Goal: Task Accomplishment & Management: Manage account settings

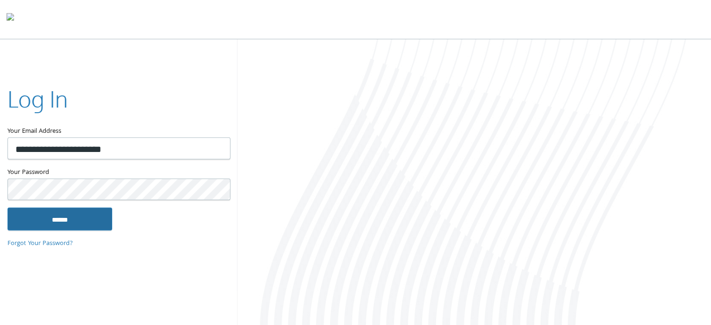
click at [83, 216] on input "******" at bounding box center [59, 219] width 105 height 22
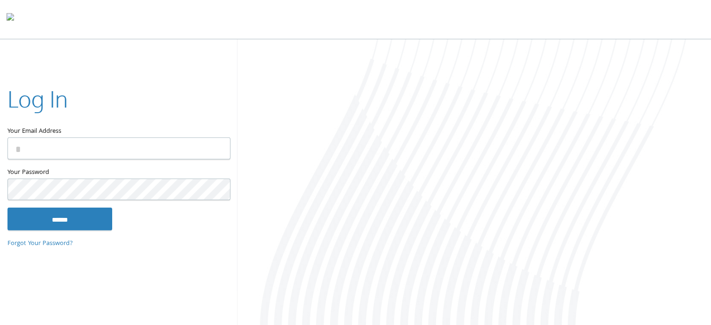
type input "**********"
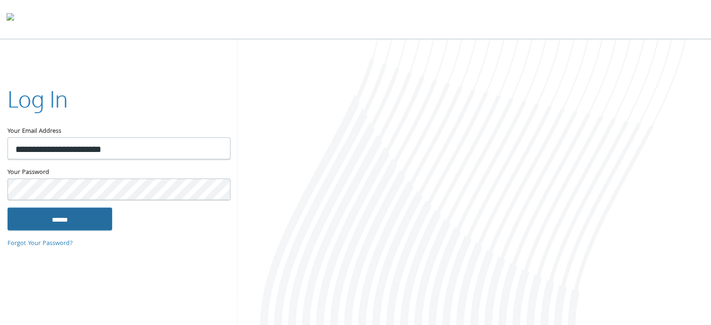
click at [83, 217] on input "******" at bounding box center [59, 219] width 105 height 22
